Goal: Task Accomplishment & Management: Use online tool/utility

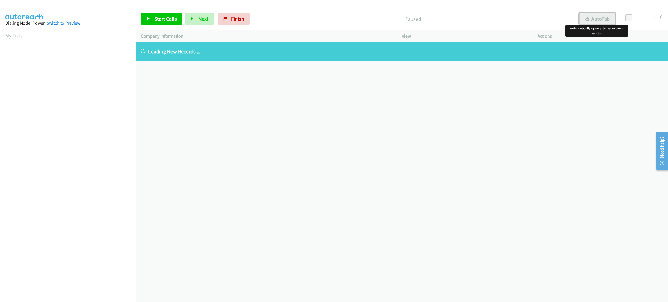
click at [601, 17] on button "AutoTab" at bounding box center [597, 19] width 36 height 12
click at [626, 20] on div at bounding box center [641, 20] width 37 height 9
click at [5, 33] on link "My Lists" at bounding box center [13, 35] width 17 height 7
